Goal: Find specific page/section: Find specific page/section

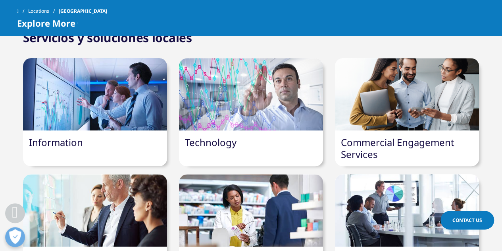
scroll to position [315, 0]
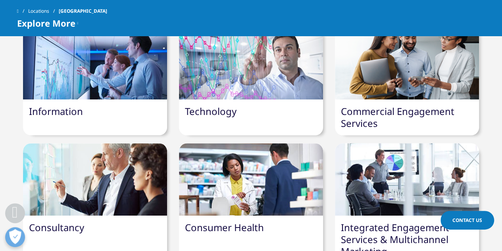
drag, startPoint x: 506, startPoint y: 22, endPoint x: 508, endPoint y: 65, distance: 42.9
click at [260, 180] on div at bounding box center [251, 179] width 144 height 72
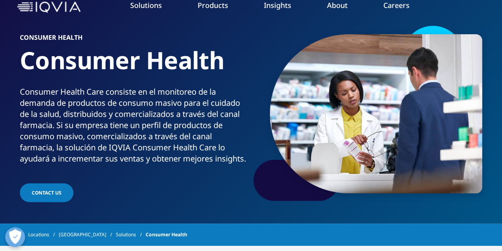
drag, startPoint x: 503, startPoint y: 23, endPoint x: 506, endPoint y: 26, distance: 4.2
